Goal: Find specific page/section: Find specific page/section

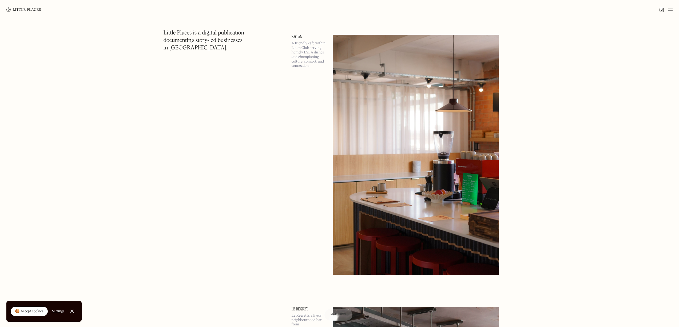
scroll to position [393, 0]
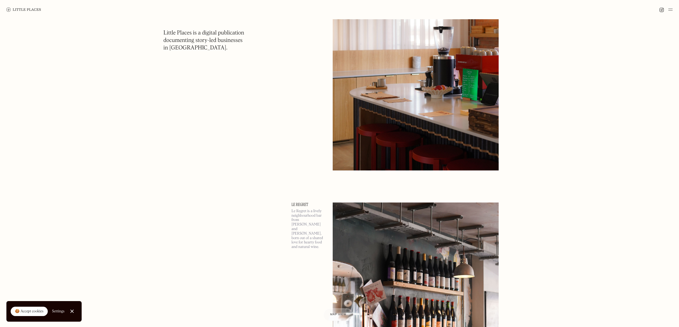
click at [342, 315] on span "Map view" at bounding box center [338, 314] width 16 height 3
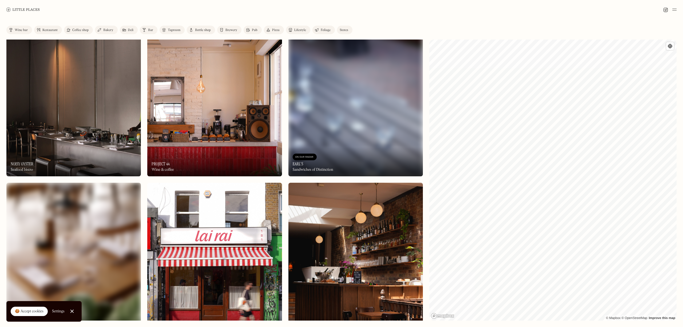
scroll to position [730, 0]
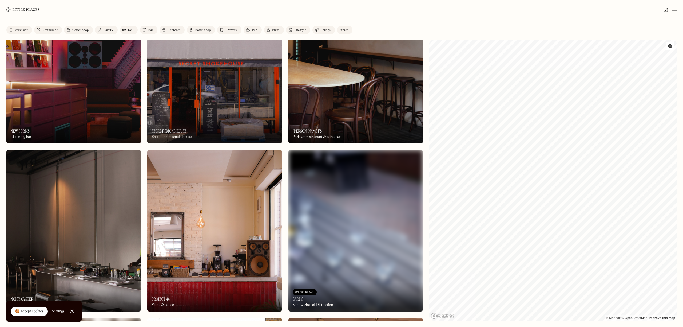
click at [68, 108] on img at bounding box center [73, 62] width 135 height 161
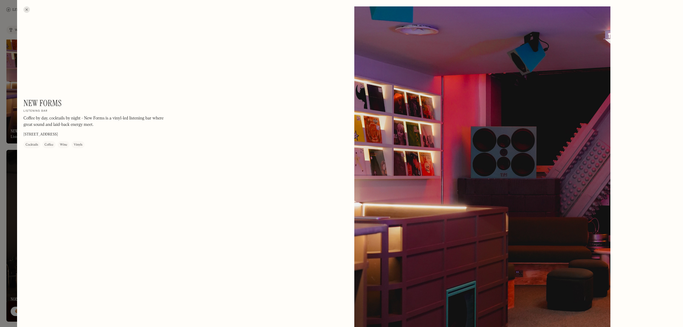
click at [401, 220] on div at bounding box center [482, 166] width 256 height 320
click at [534, 62] on div at bounding box center [482, 166] width 256 height 320
drag, startPoint x: 143, startPoint y: 139, endPoint x: 118, endPoint y: 137, distance: 24.9
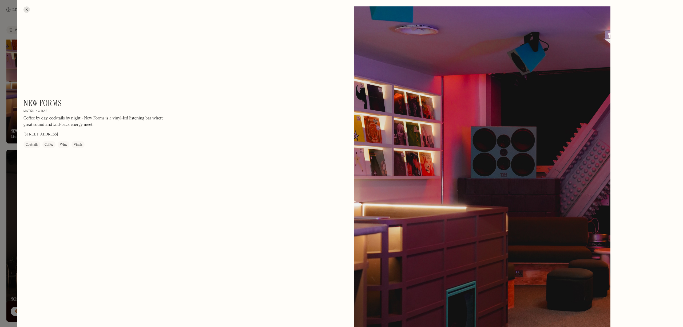
click at [124, 137] on div "New Forms On Our Radar Listening bar Coffee by day, cocktails by night - New Fo…" at bounding box center [184, 123] width 322 height 50
click at [58, 132] on p "[STREET_ADDRESS]" at bounding box center [40, 135] width 34 height 6
click at [57, 131] on div "New Forms On Our Radar Listening bar Coffee by day, cocktails by night - New Fo…" at bounding box center [95, 123] width 144 height 50
drag, startPoint x: 48, startPoint y: 136, endPoint x: 46, endPoint y: 139, distance: 3.8
click at [47, 138] on div "[STREET_ADDRESS]" at bounding box center [40, 136] width 34 height 8
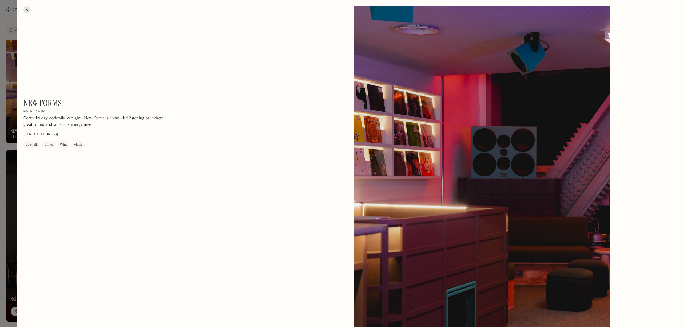
click at [42, 145] on div "Coffee" at bounding box center [48, 144] width 13 height 7
click at [38, 145] on div "Cocktails" at bounding box center [31, 144] width 17 height 7
click at [79, 142] on div "Vinyls" at bounding box center [78, 144] width 13 height 7
click at [58, 136] on p "[STREET_ADDRESS]" at bounding box center [40, 135] width 34 height 6
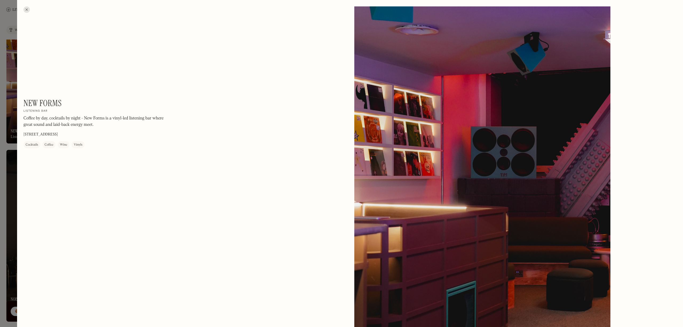
click at [58, 136] on p "[STREET_ADDRESS]" at bounding box center [40, 135] width 34 height 6
click at [58, 134] on p "[STREET_ADDRESS]" at bounding box center [40, 135] width 34 height 6
click at [122, 140] on div "New Forms On Our Radar Listening bar Coffee by day, cocktails by night - New Fo…" at bounding box center [95, 123] width 144 height 50
click at [12, 34] on div at bounding box center [341, 163] width 683 height 327
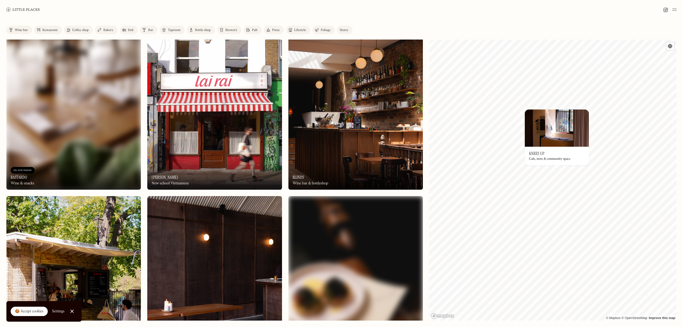
scroll to position [1232, 0]
